Goal: Connect with others: Connect with others

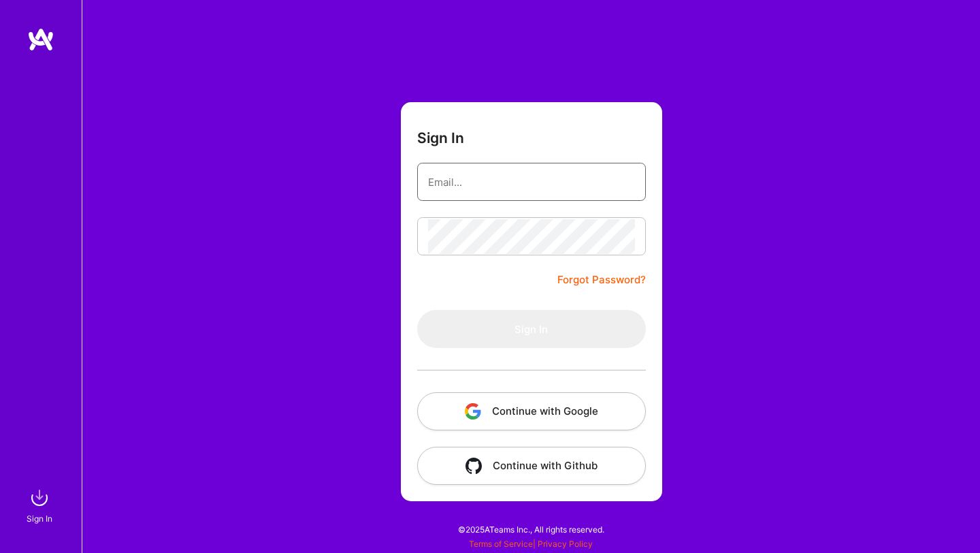
type input "[PERSON_NAME][EMAIL_ADDRESS][DOMAIN_NAME]"
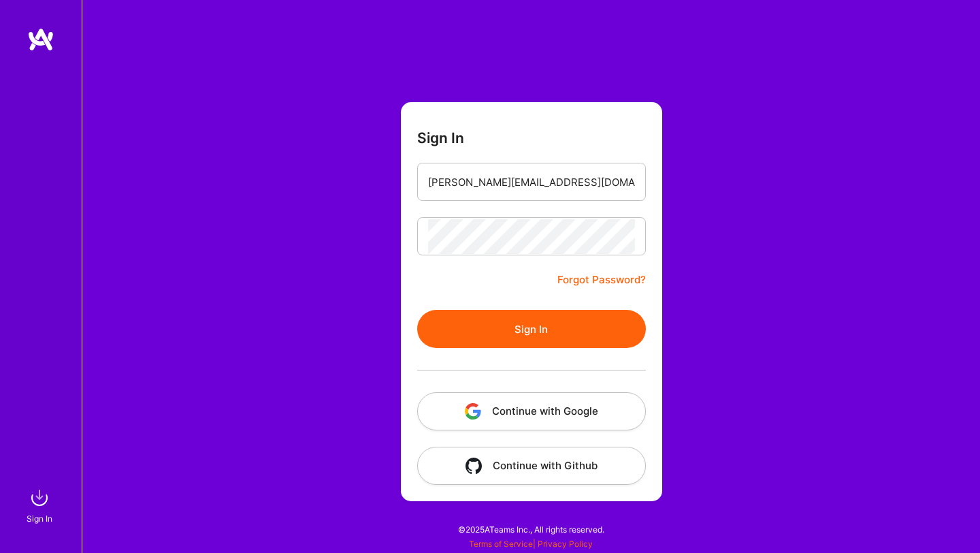
click at [505, 414] on button "Continue with Google" at bounding box center [531, 411] width 229 height 38
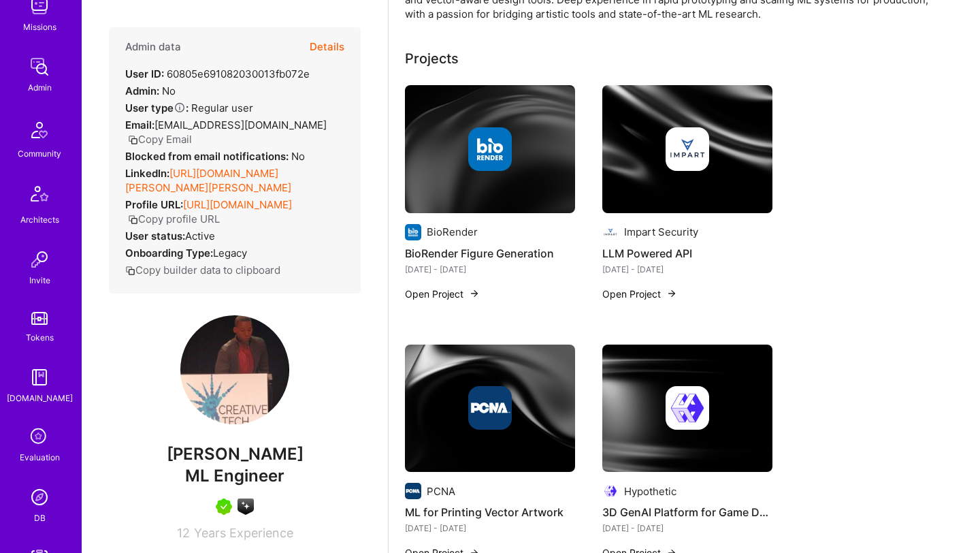
scroll to position [202, 0]
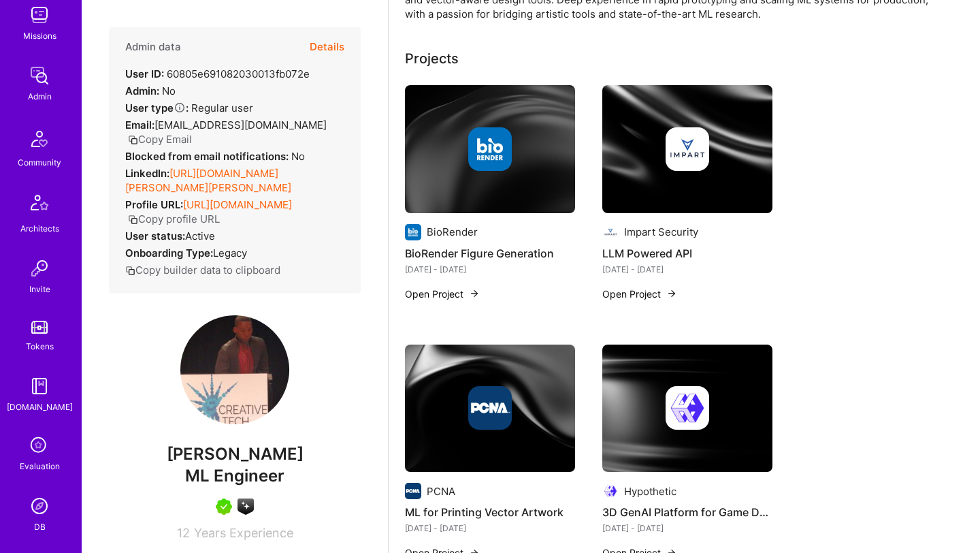
click at [51, 135] on img at bounding box center [39, 139] width 33 height 33
